Goal: Browse casually: Explore the website without a specific task or goal

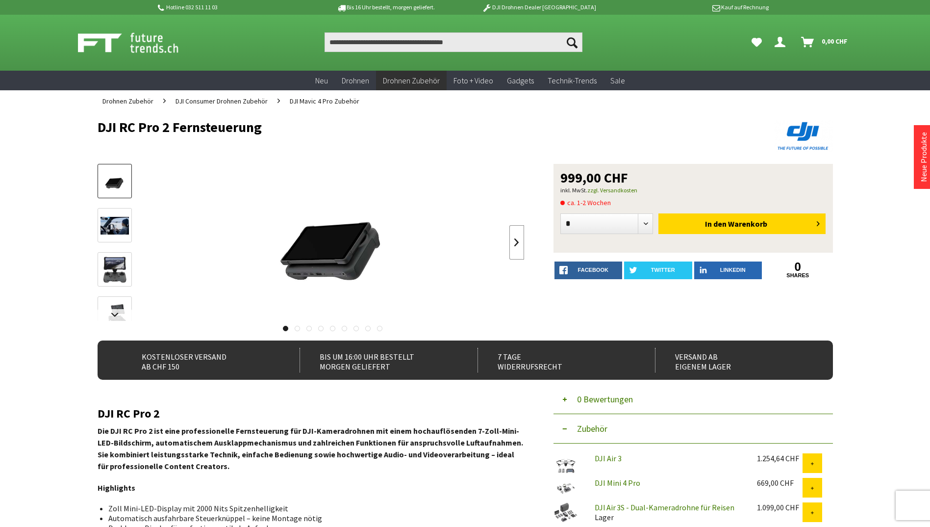
click at [514, 240] on link at bounding box center [516, 242] width 15 height 34
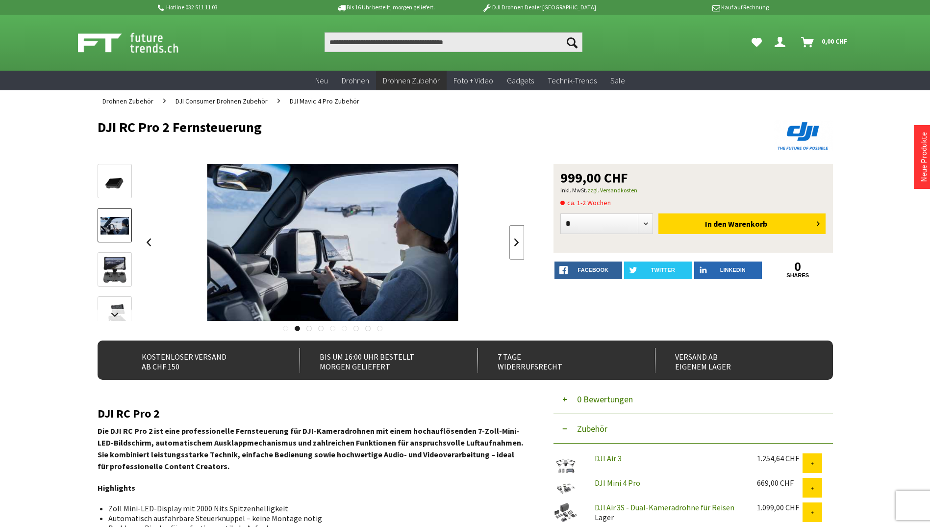
click at [514, 240] on link at bounding box center [516, 242] width 15 height 34
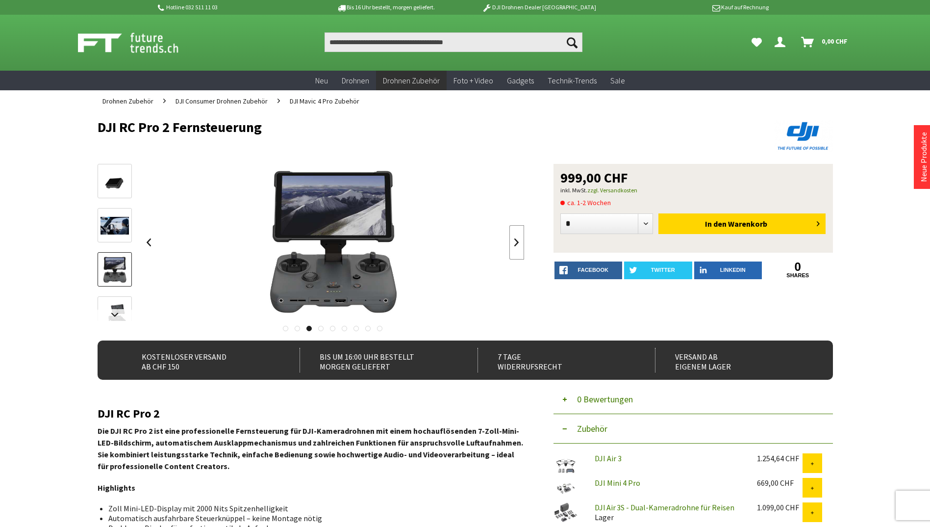
click at [514, 240] on link at bounding box center [516, 242] width 15 height 34
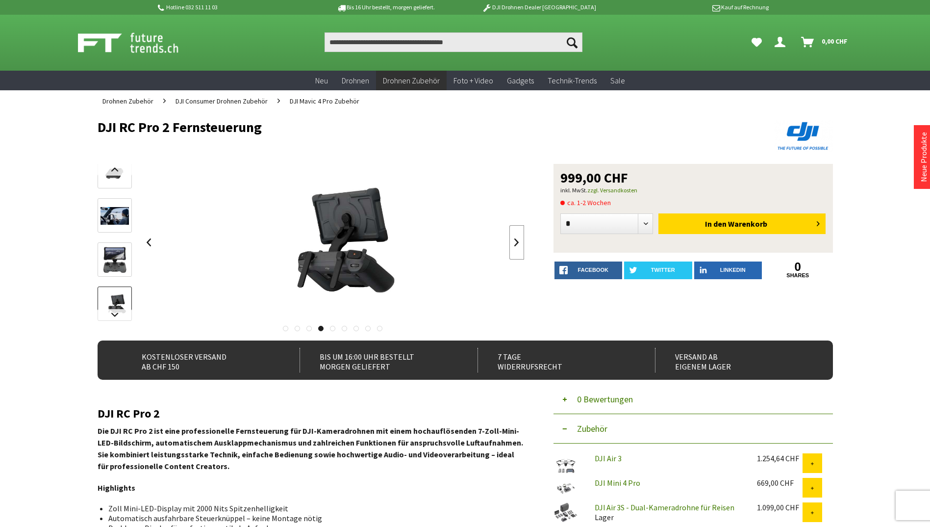
click at [514, 240] on link at bounding box center [516, 242] width 15 height 34
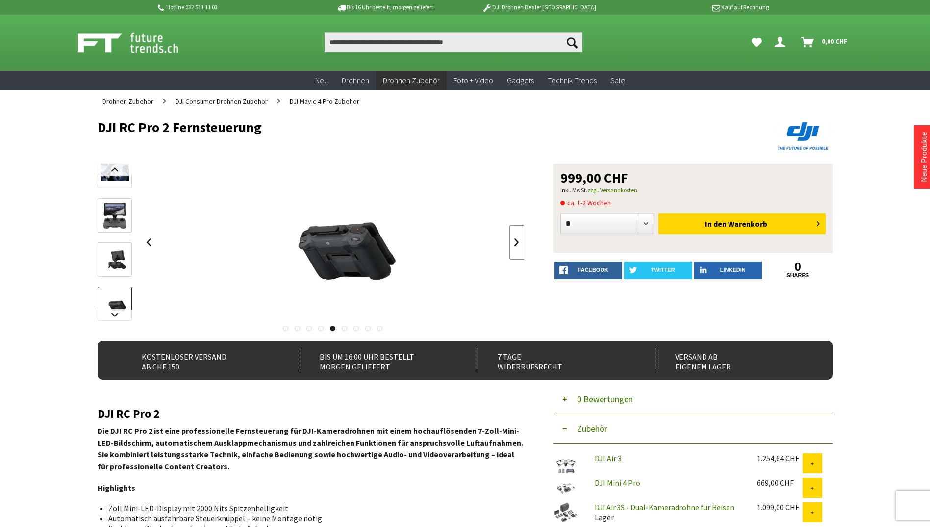
click at [514, 240] on link at bounding box center [516, 242] width 15 height 34
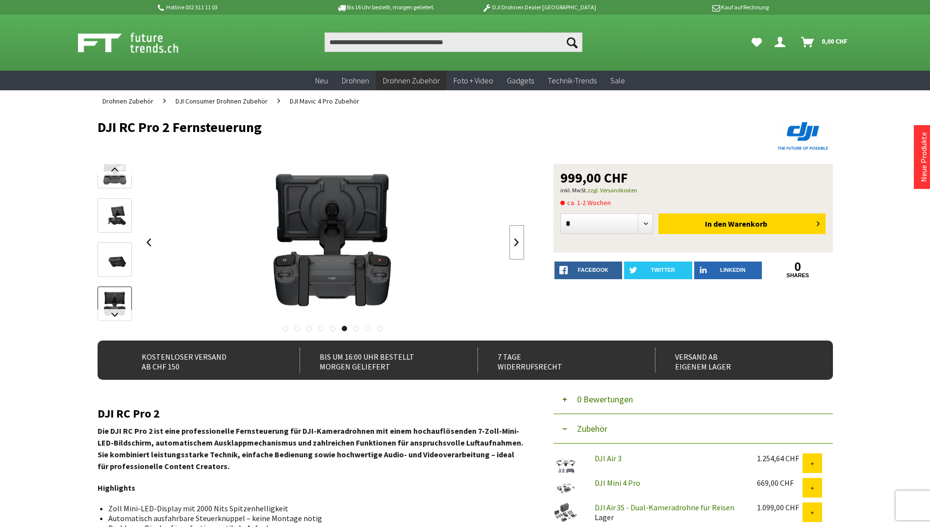
click at [514, 240] on link at bounding box center [516, 242] width 15 height 34
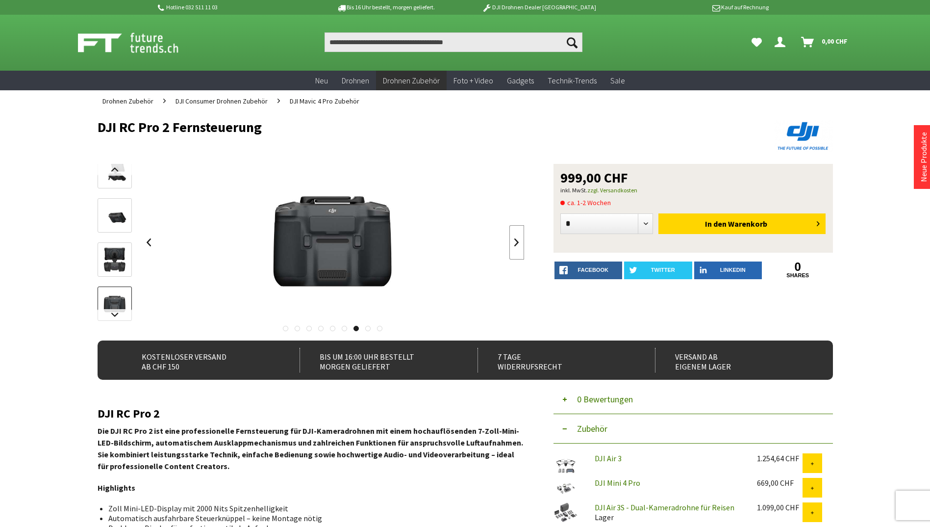
click at [514, 240] on link at bounding box center [516, 242] width 15 height 34
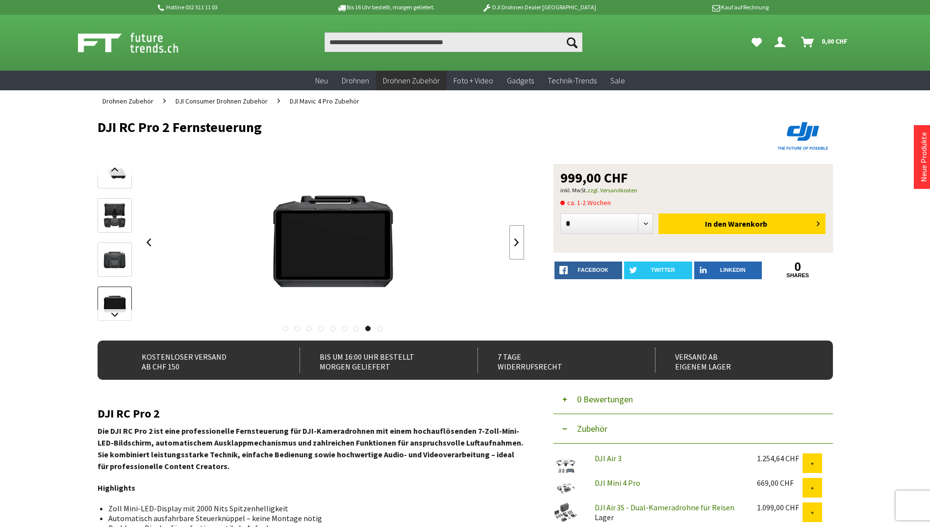
click at [514, 240] on link at bounding box center [516, 242] width 15 height 34
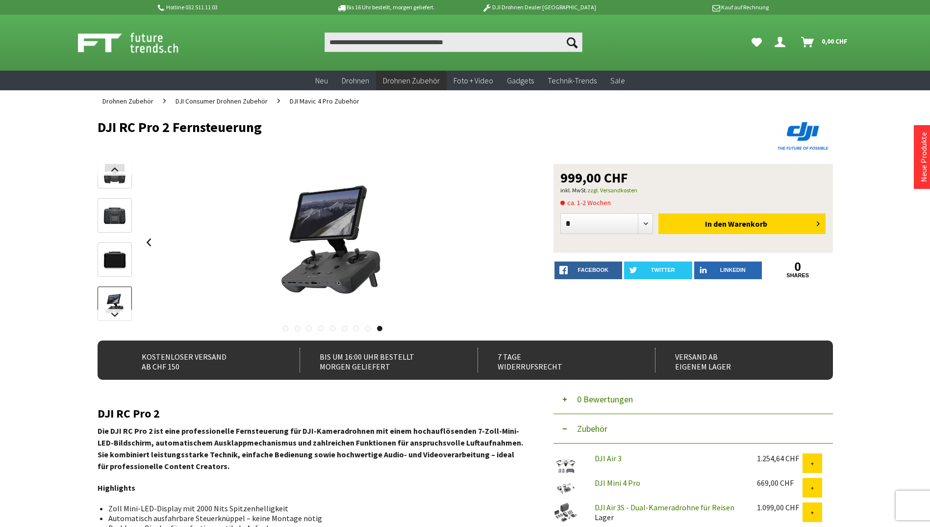
click at [514, 240] on div at bounding box center [333, 242] width 383 height 157
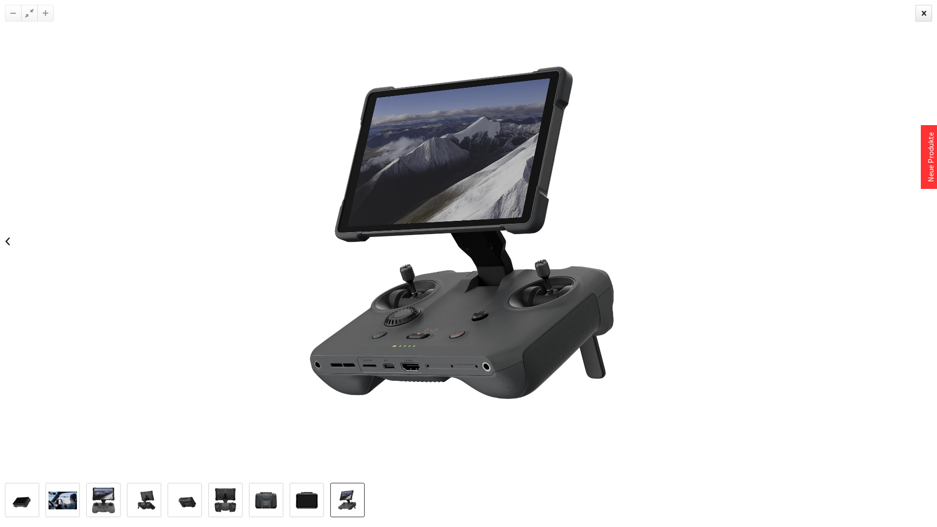
click at [26, 502] on img at bounding box center [22, 500] width 28 height 28
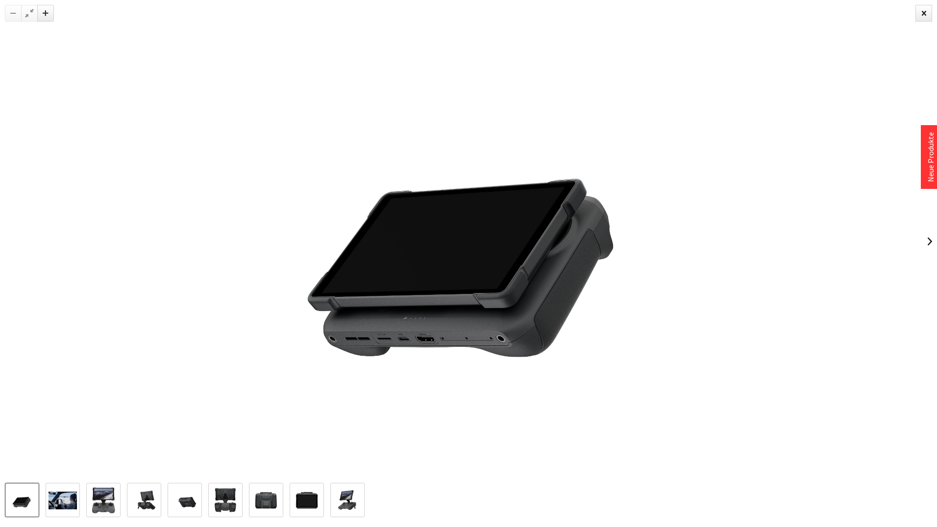
click at [45, 500] on div at bounding box center [187, 499] width 365 height 34
click at [57, 499] on img at bounding box center [63, 500] width 28 height 18
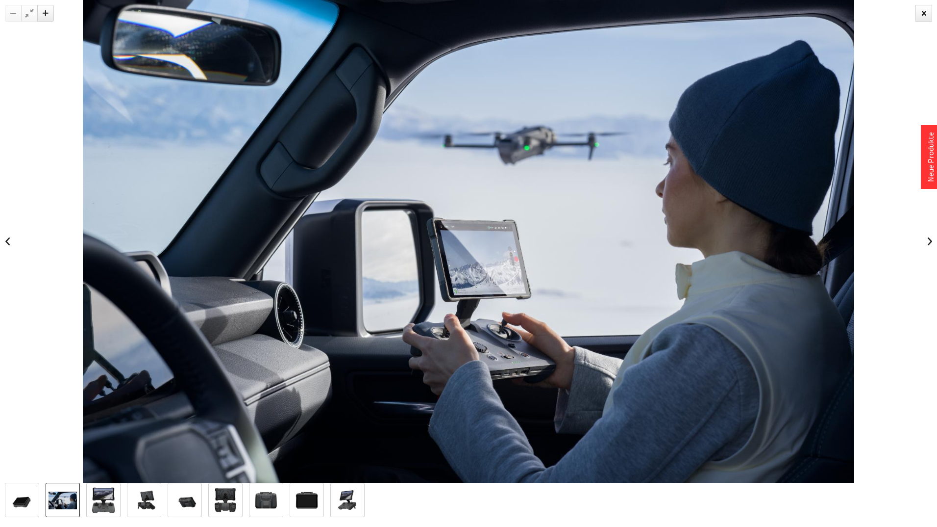
click at [104, 496] on img at bounding box center [103, 500] width 28 height 28
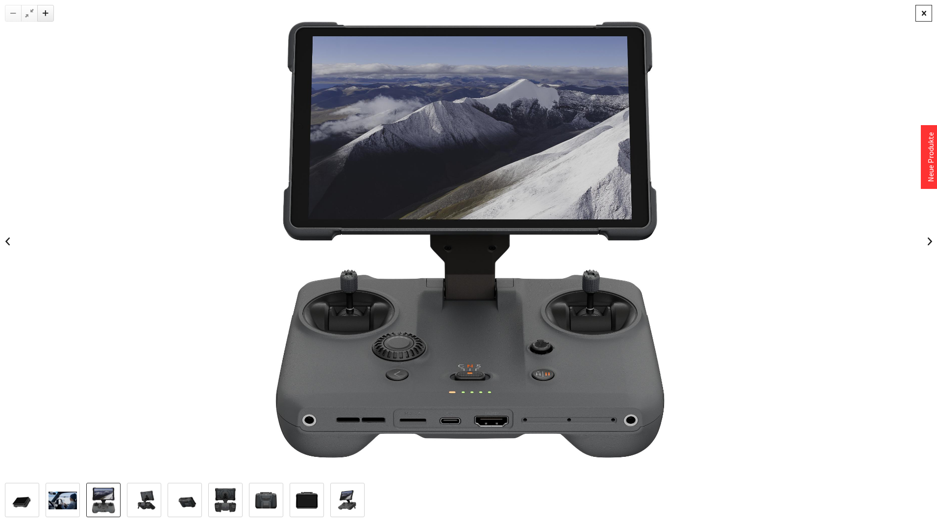
click at [923, 11] on div at bounding box center [924, 13] width 17 height 17
